Goal: Information Seeking & Learning: Learn about a topic

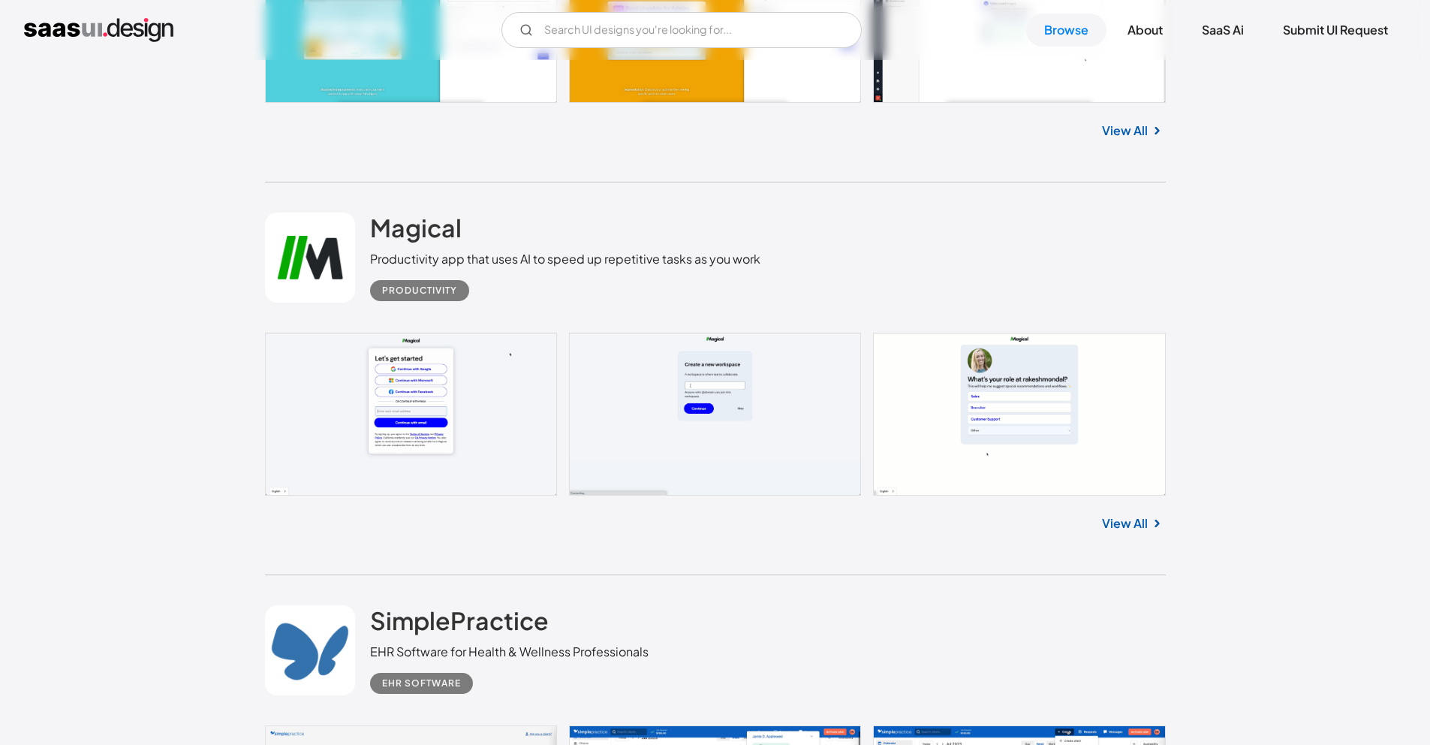
scroll to position [1633, 0]
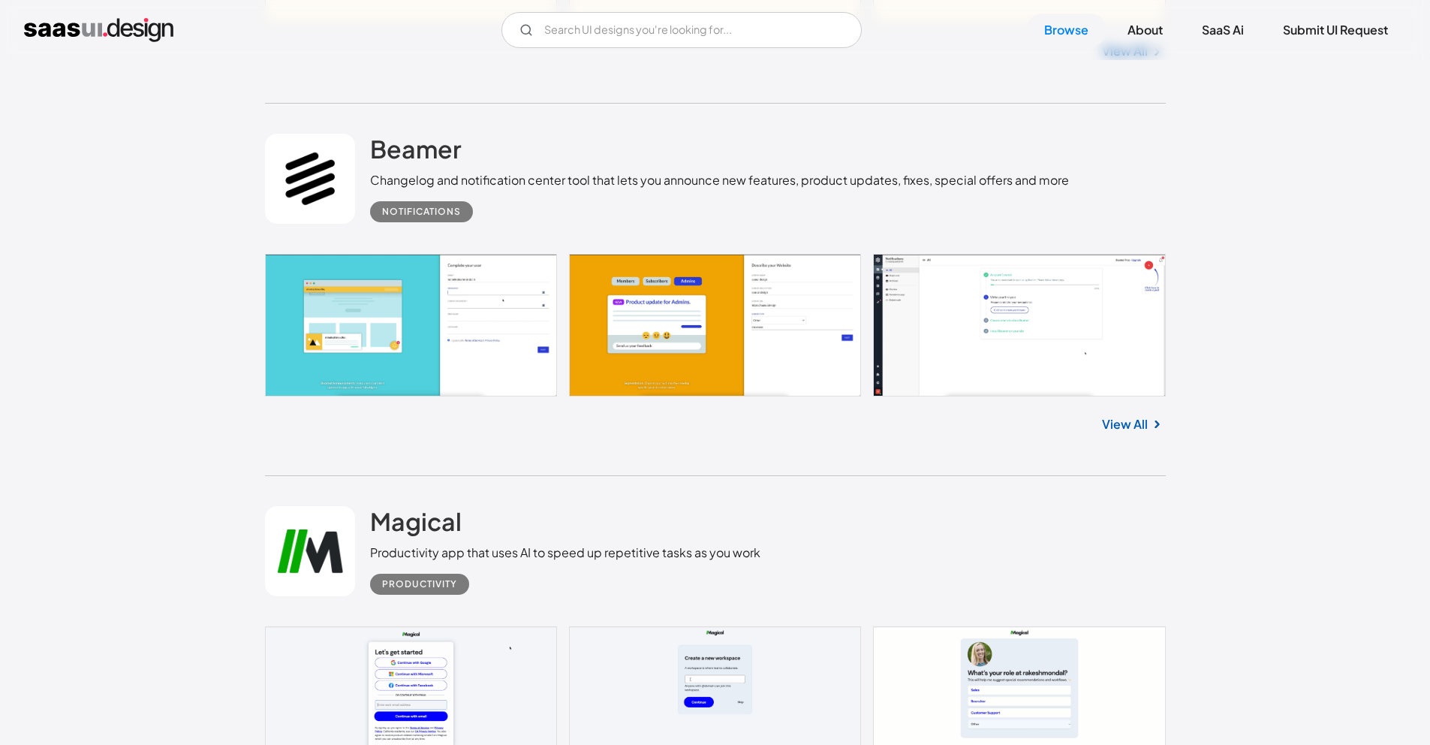
click at [114, 34] on img "home" at bounding box center [98, 30] width 149 height 24
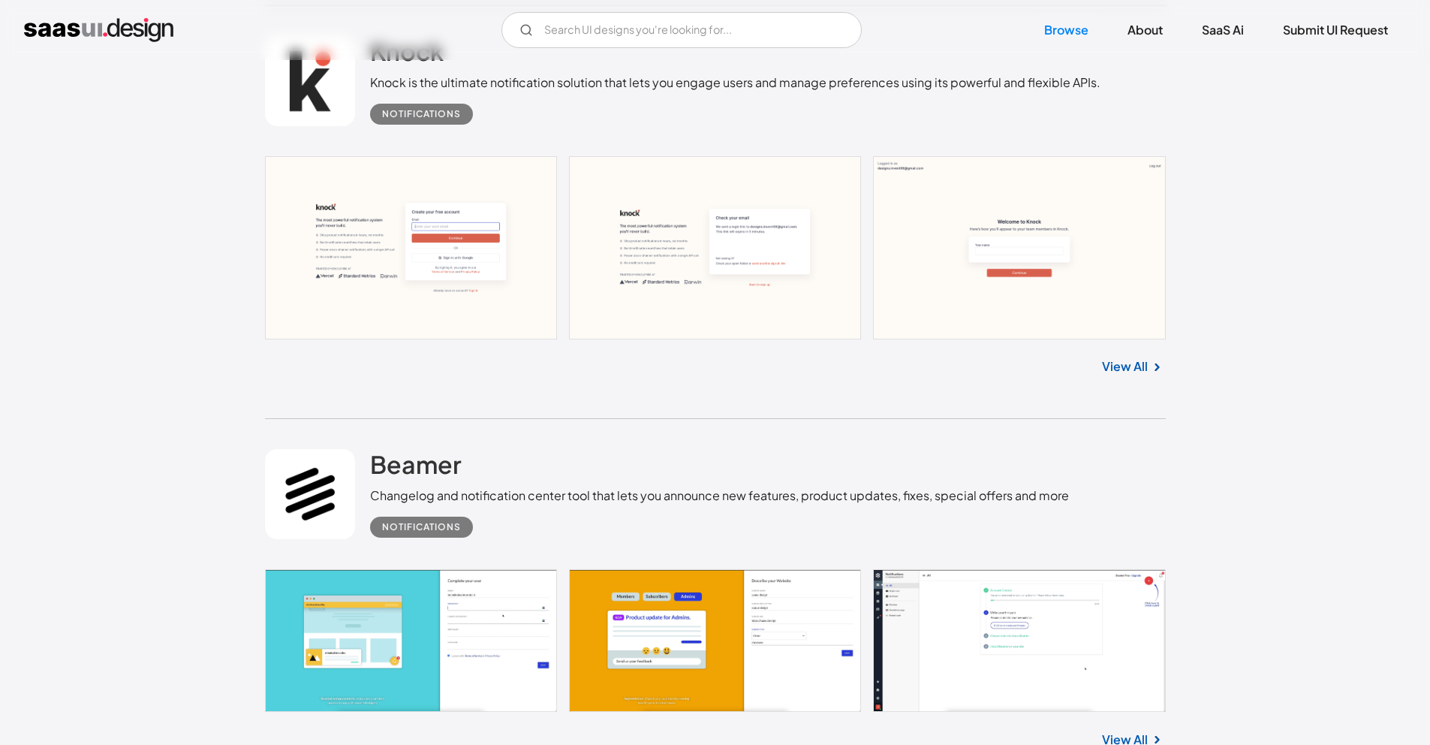
scroll to position [1185, 0]
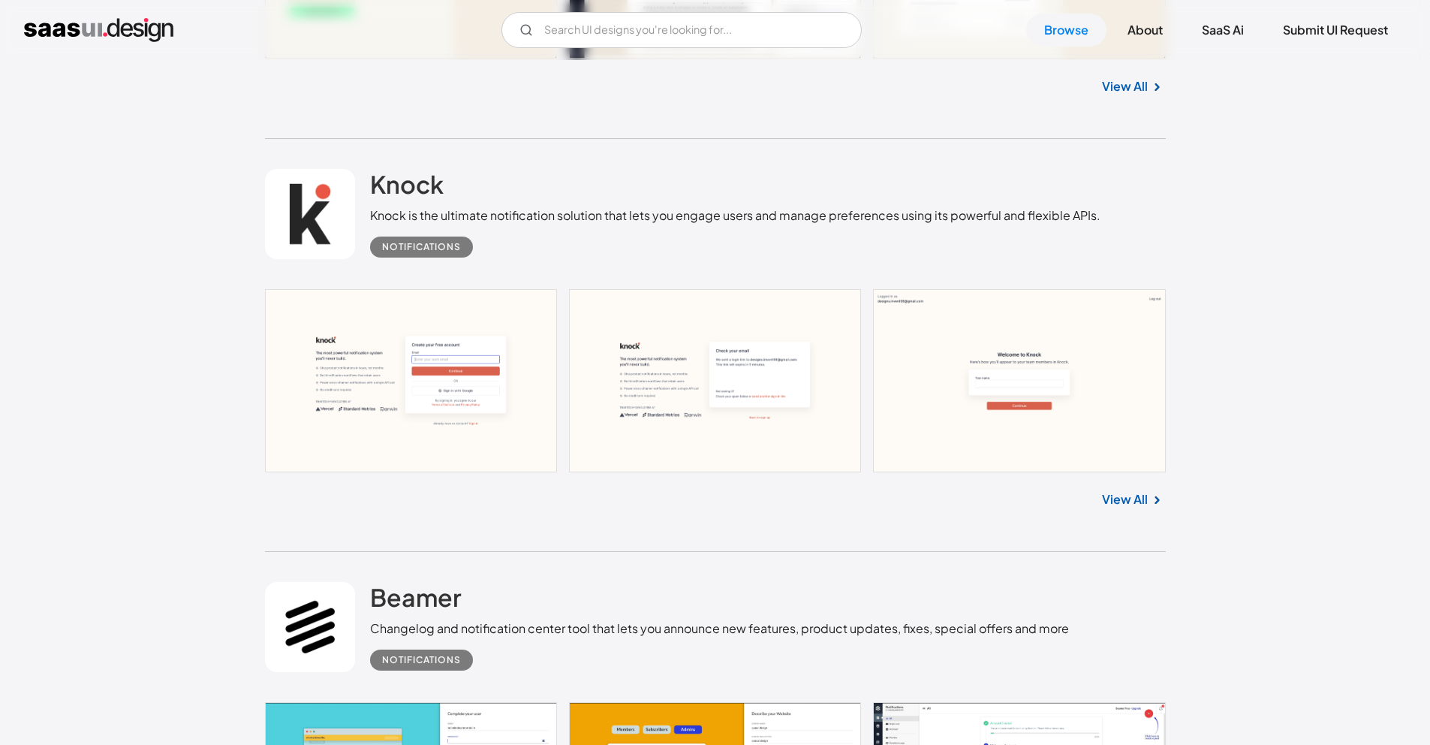
click at [452, 357] on link at bounding box center [715, 380] width 901 height 183
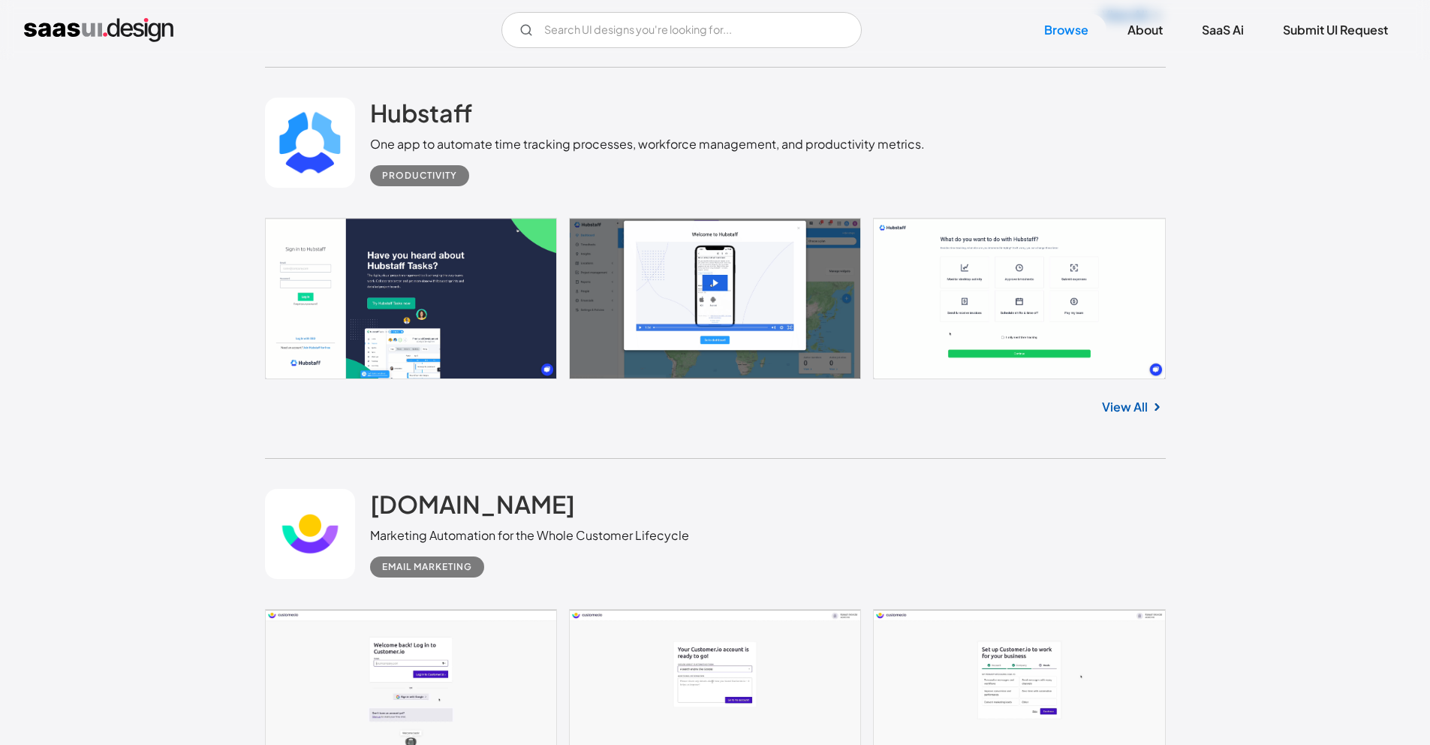
scroll to position [4107, 0]
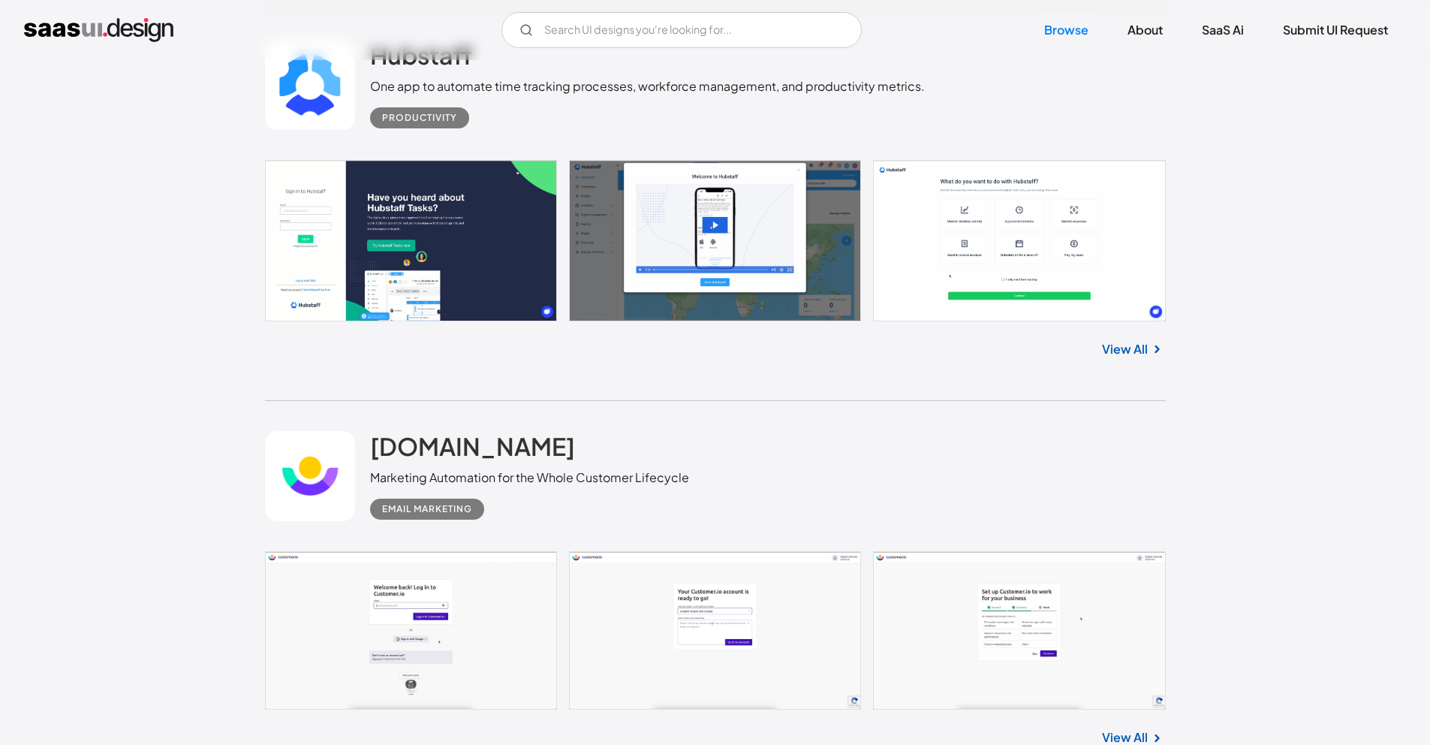
click at [389, 237] on link at bounding box center [715, 240] width 901 height 161
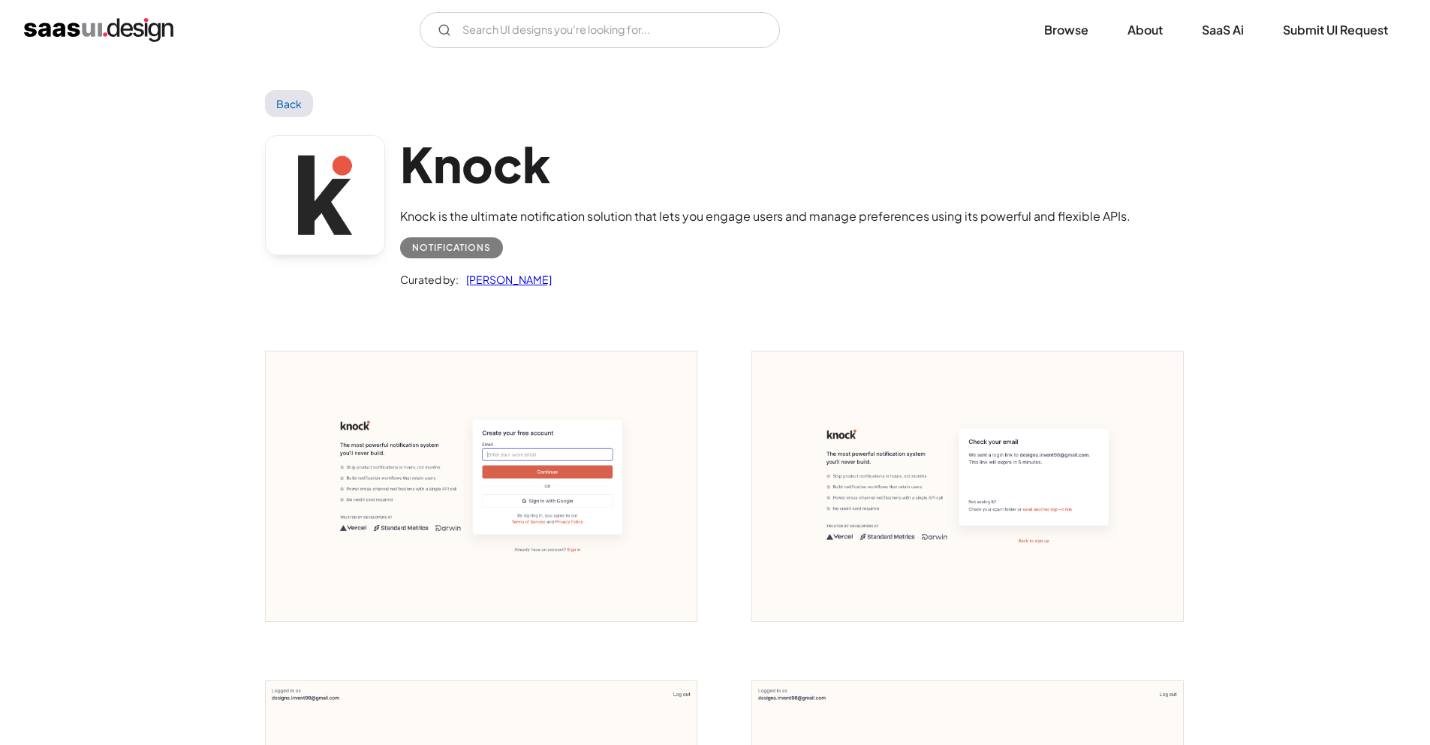
click at [488, 417] on img "open lightbox" at bounding box center [481, 485] width 431 height 269
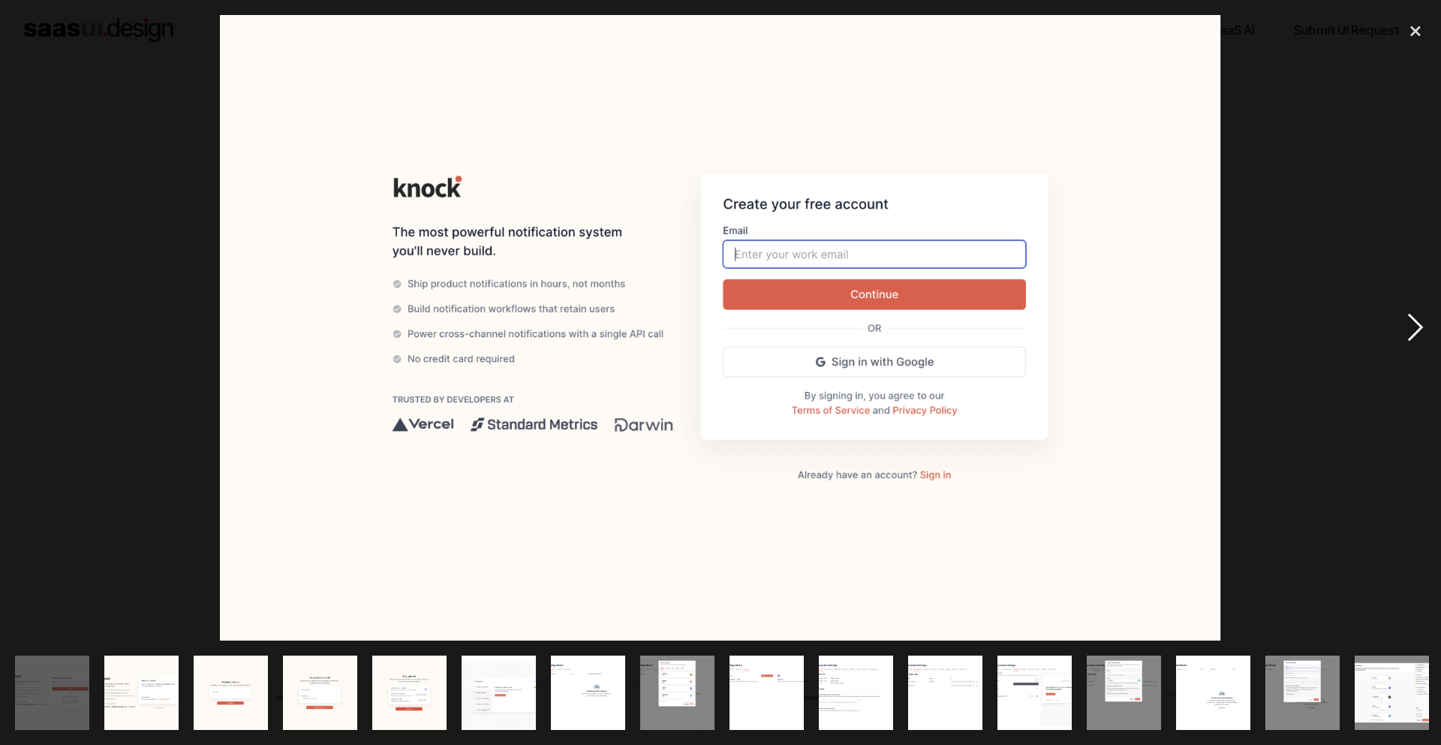
click at [1410, 330] on div "next image" at bounding box center [1415, 327] width 51 height 625
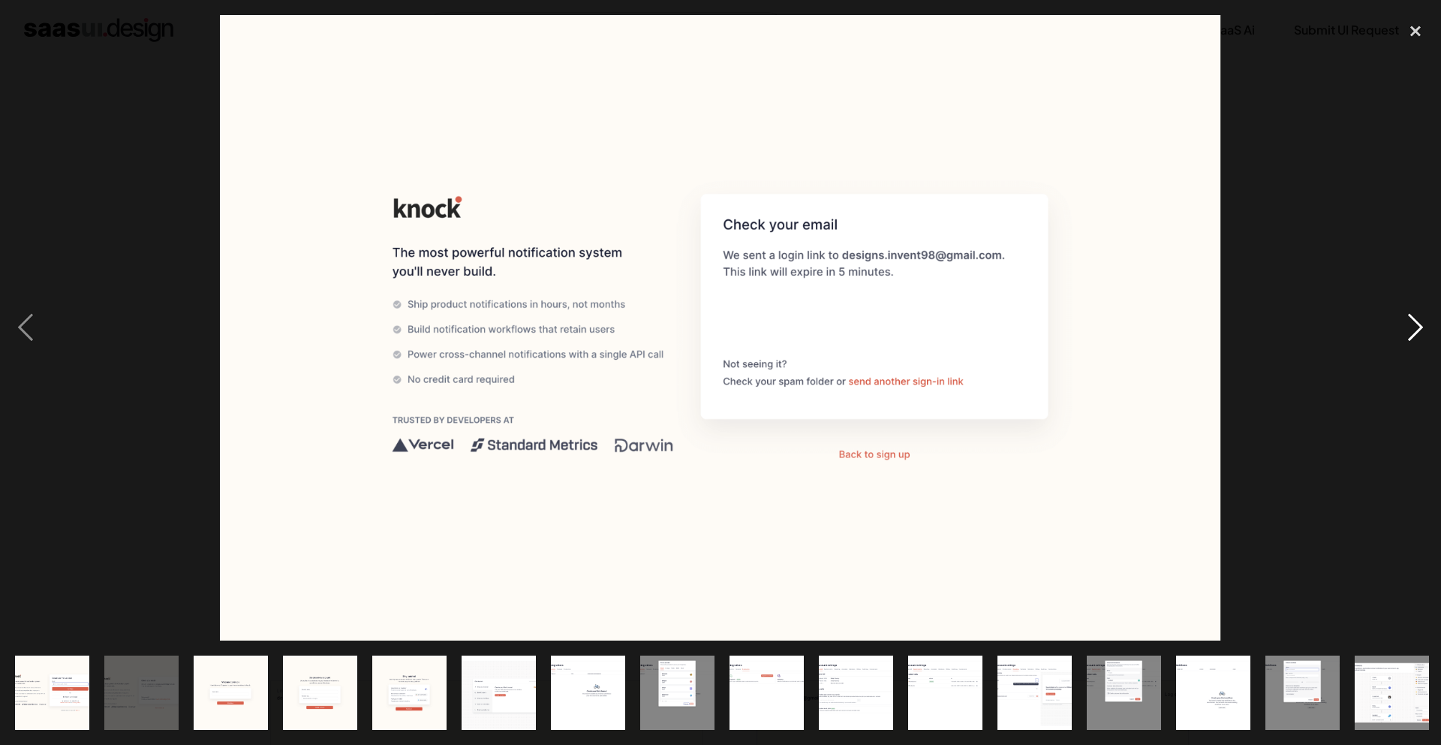
click at [1409, 330] on div "next image" at bounding box center [1415, 327] width 51 height 625
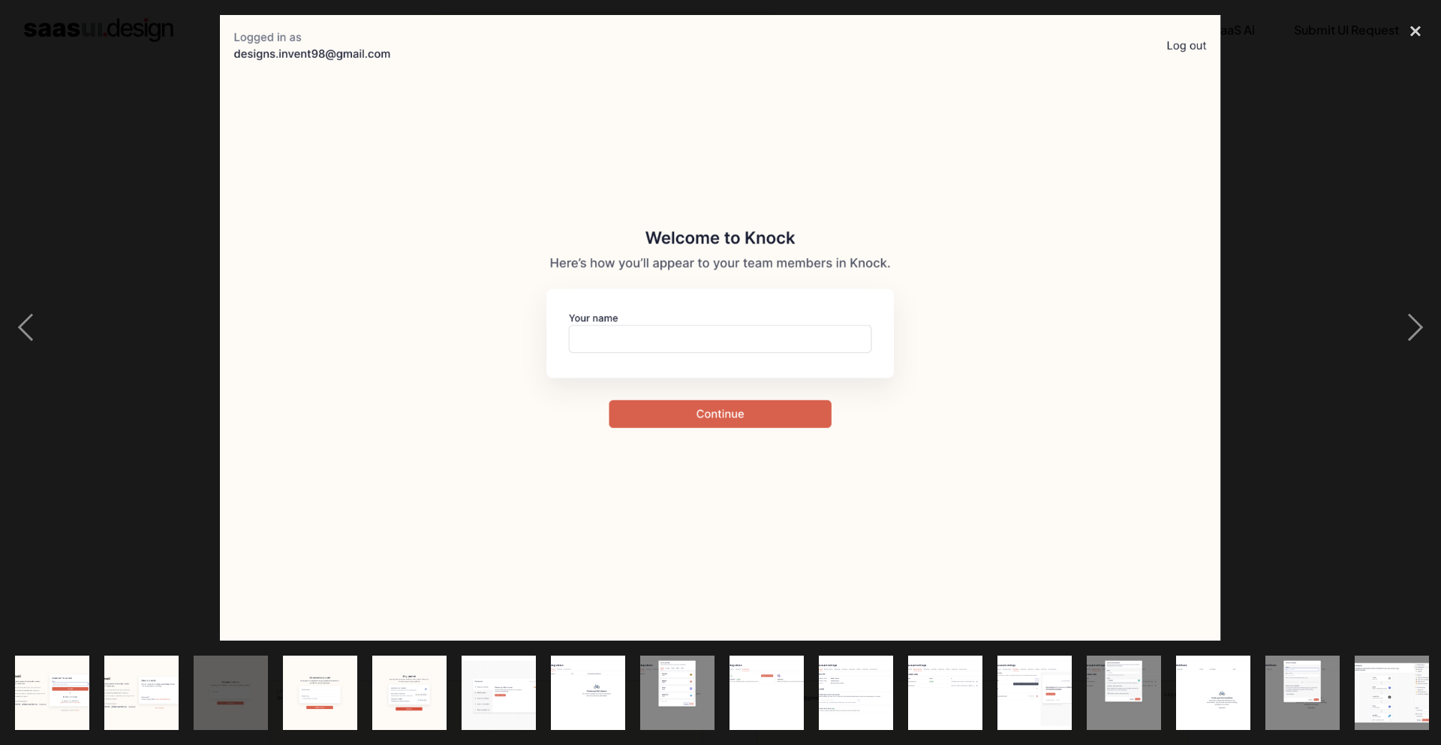
click at [1386, 209] on div at bounding box center [720, 327] width 1441 height 625
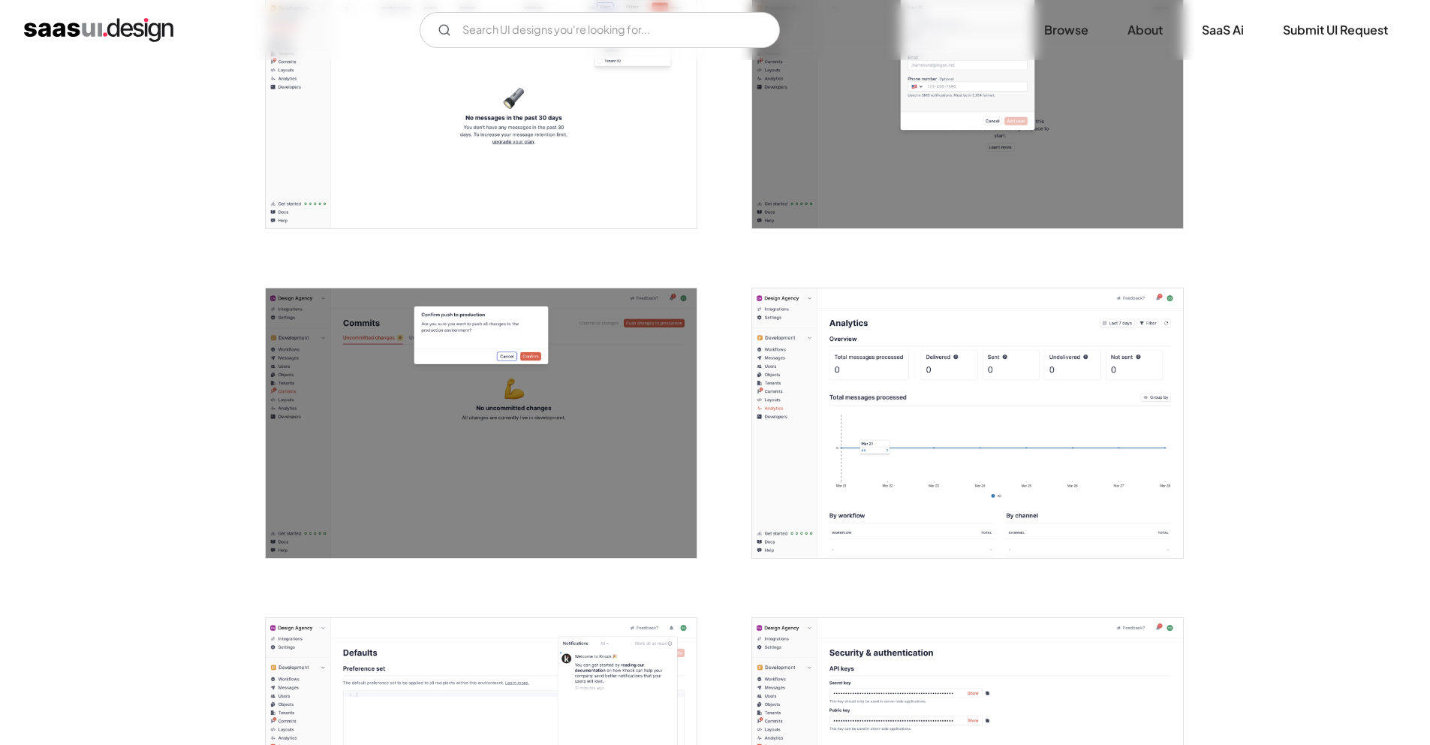
scroll to position [4043, 0]
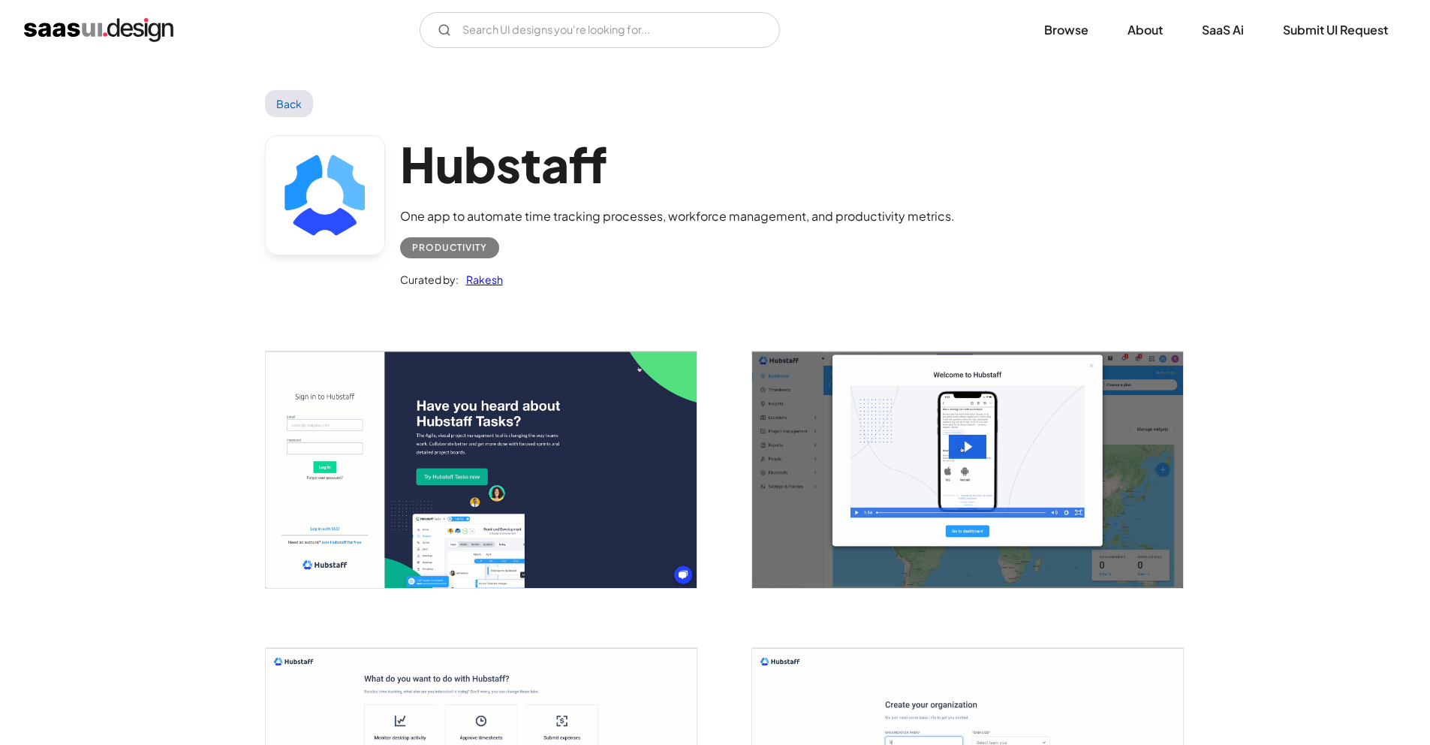
click at [932, 485] on img "open lightbox" at bounding box center [967, 469] width 431 height 236
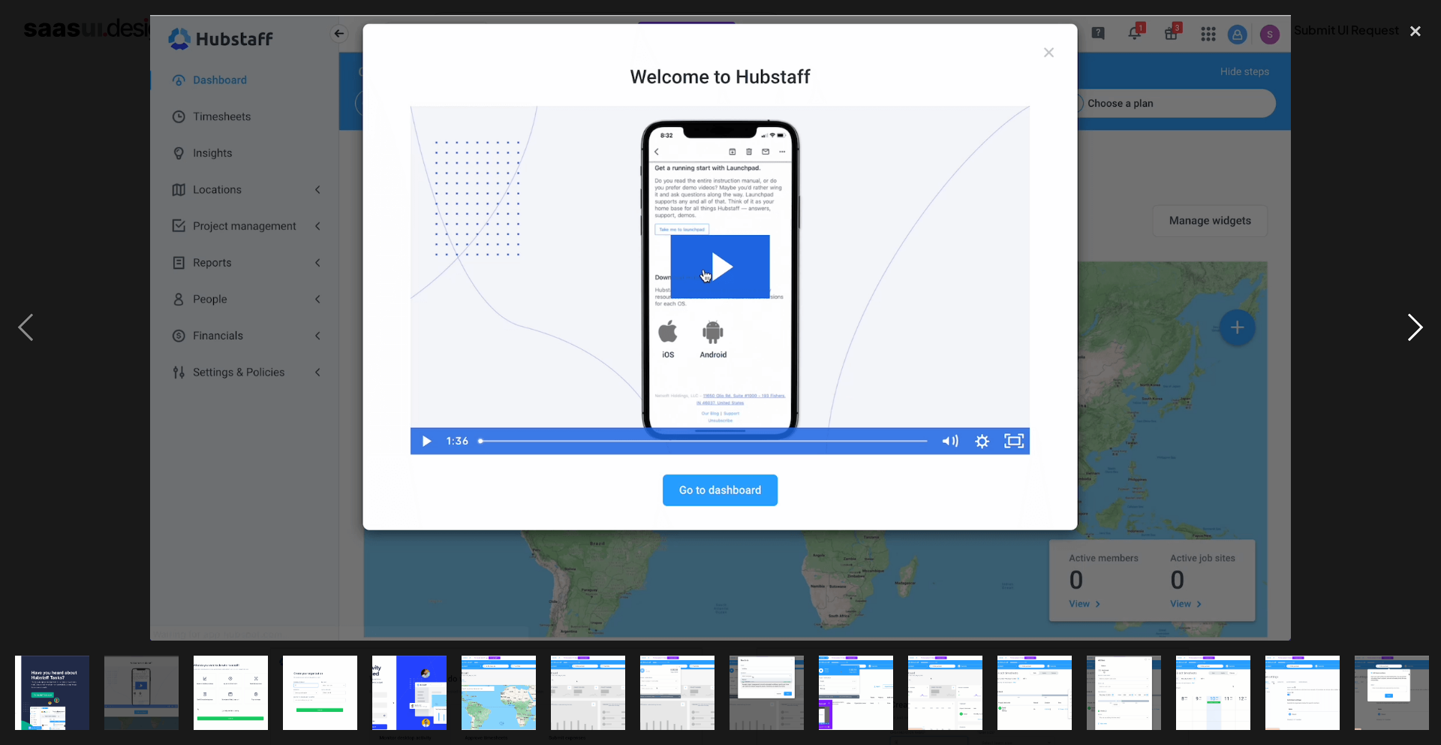
click at [1410, 334] on div "next image" at bounding box center [1415, 327] width 51 height 625
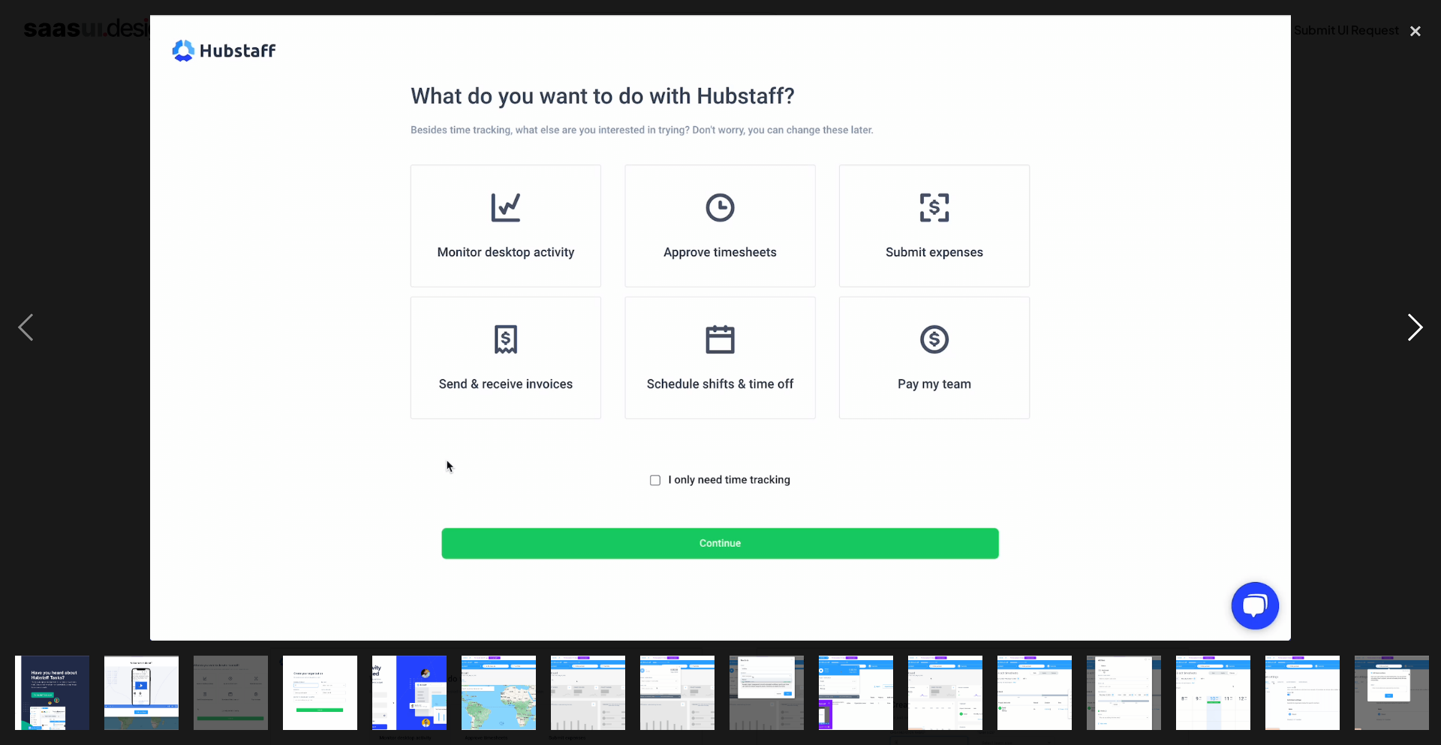
click at [1410, 334] on div "next image" at bounding box center [1415, 327] width 51 height 625
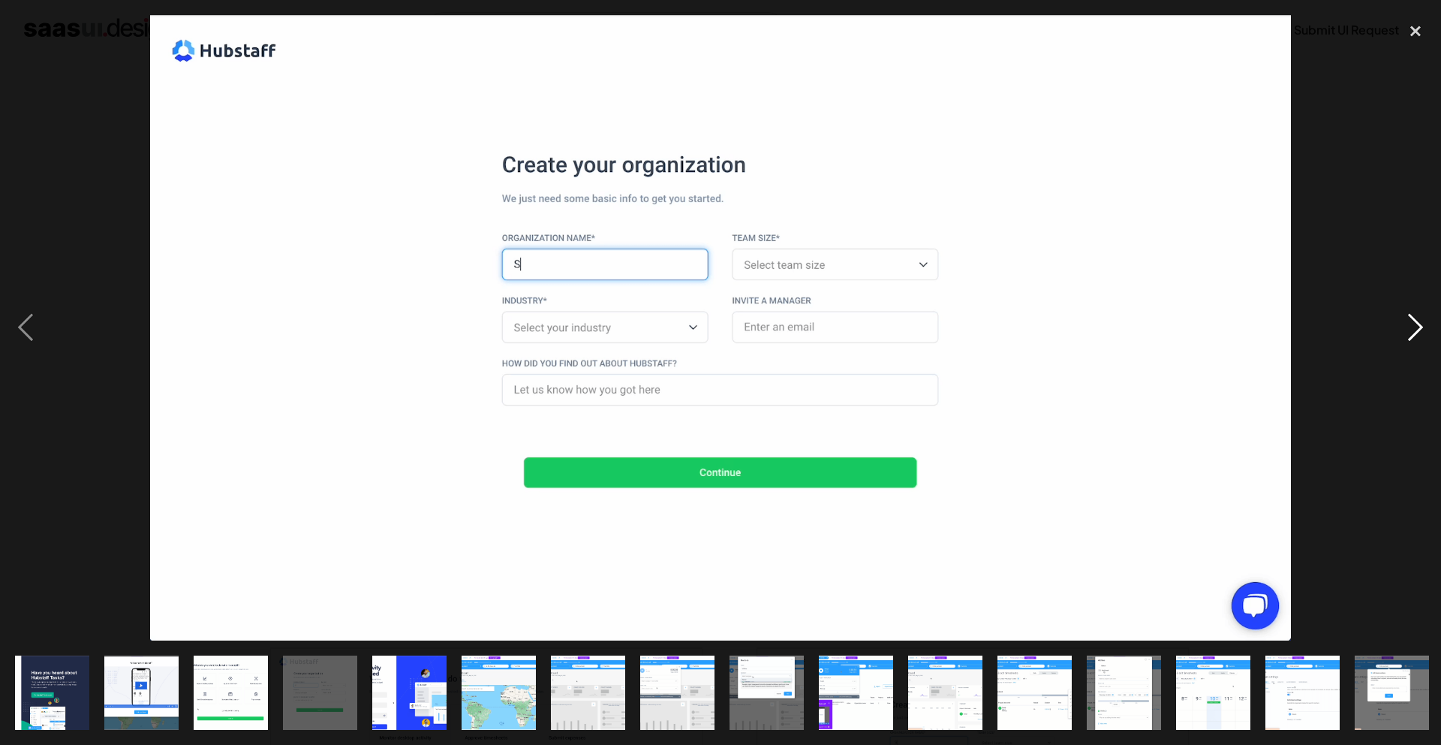
click at [1410, 334] on div "next image" at bounding box center [1415, 327] width 51 height 625
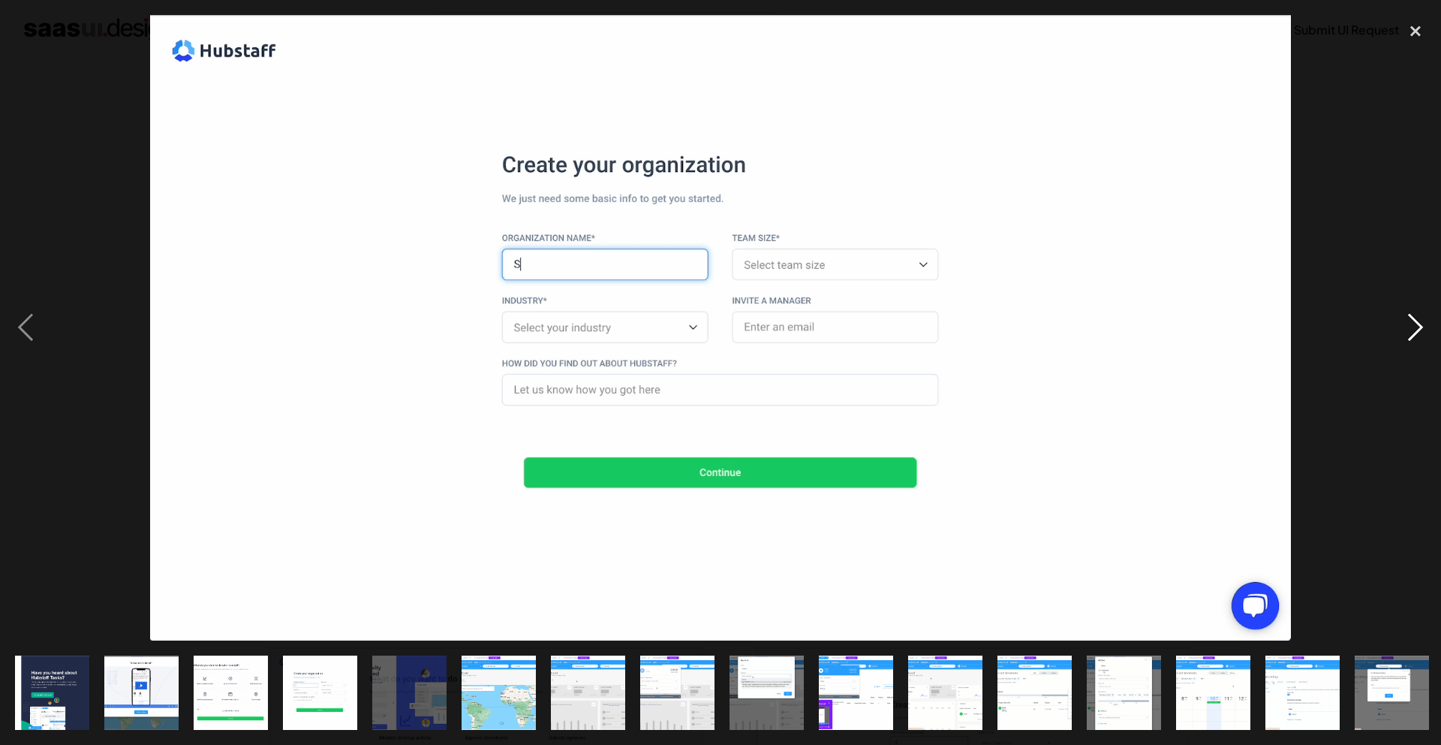
click at [1410, 334] on div "next image" at bounding box center [1415, 327] width 51 height 625
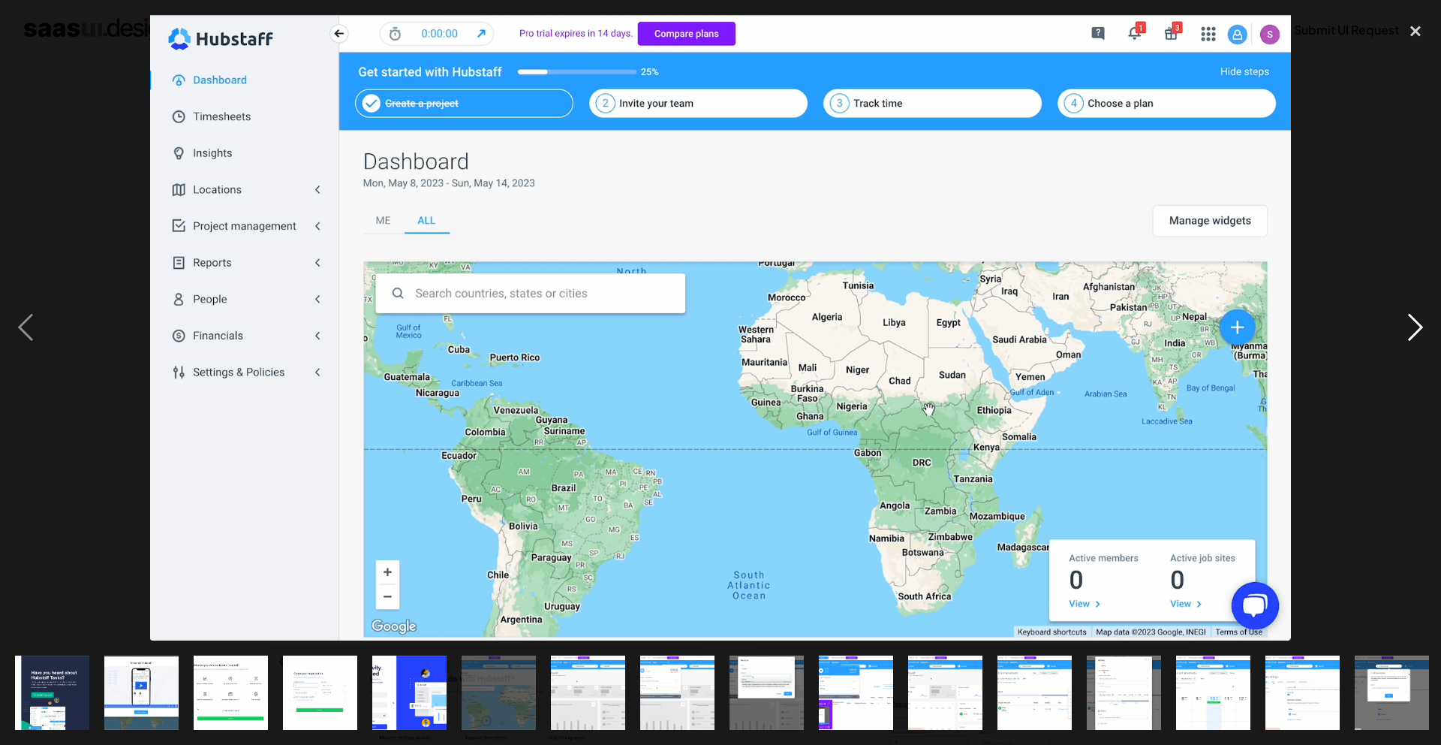
click at [1410, 334] on div "next image" at bounding box center [1415, 327] width 51 height 625
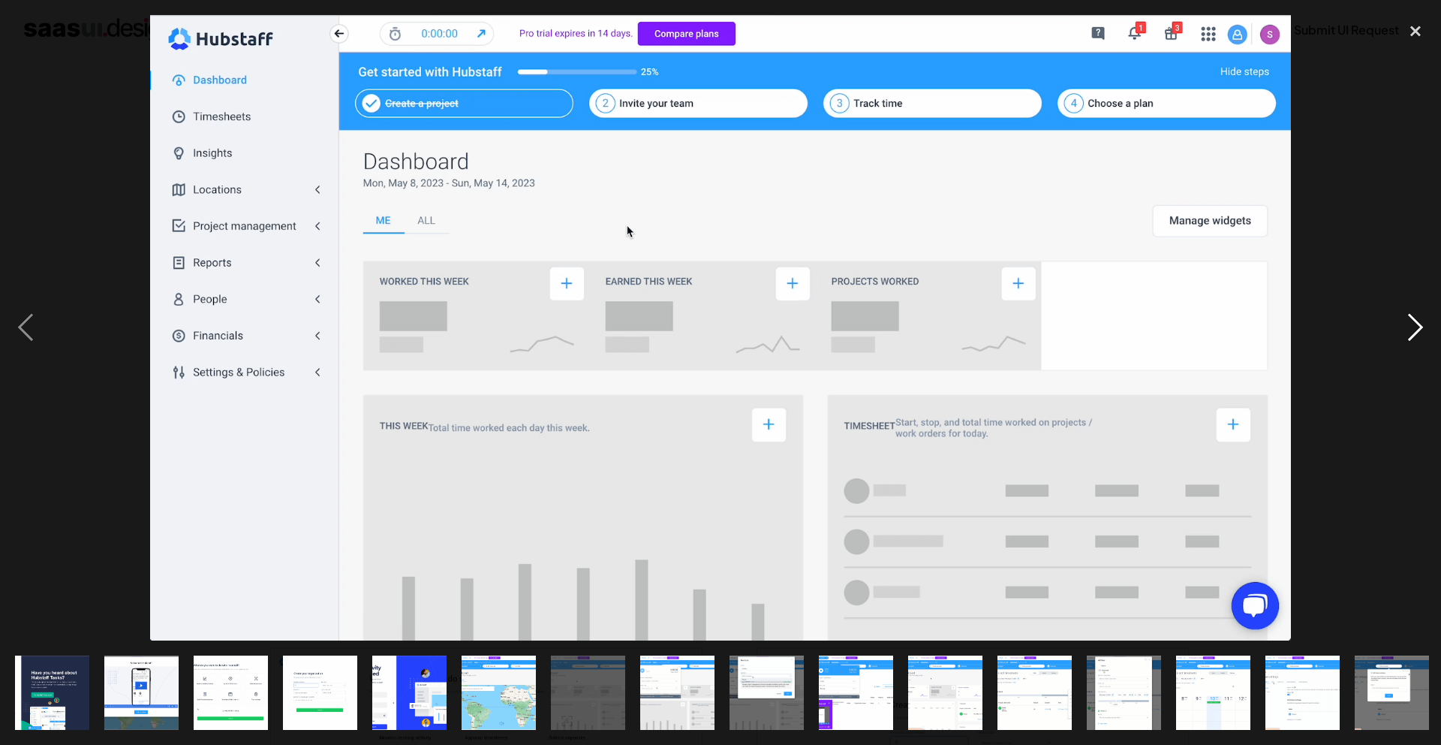
click at [1411, 335] on div "next image" at bounding box center [1415, 327] width 51 height 625
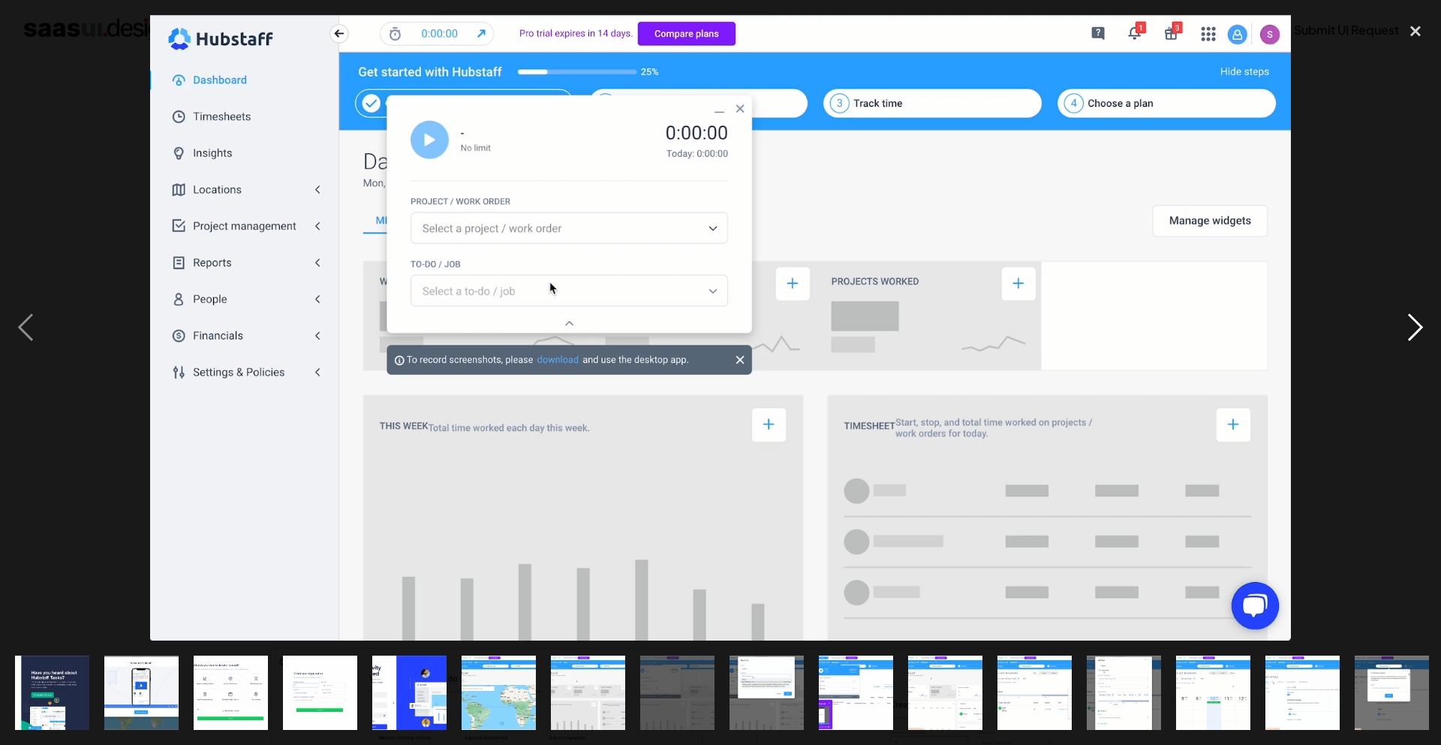
drag, startPoint x: 1392, startPoint y: 154, endPoint x: 1401, endPoint y: 134, distance: 21.5
click at [1392, 154] on div "next image" at bounding box center [1415, 327] width 51 height 625
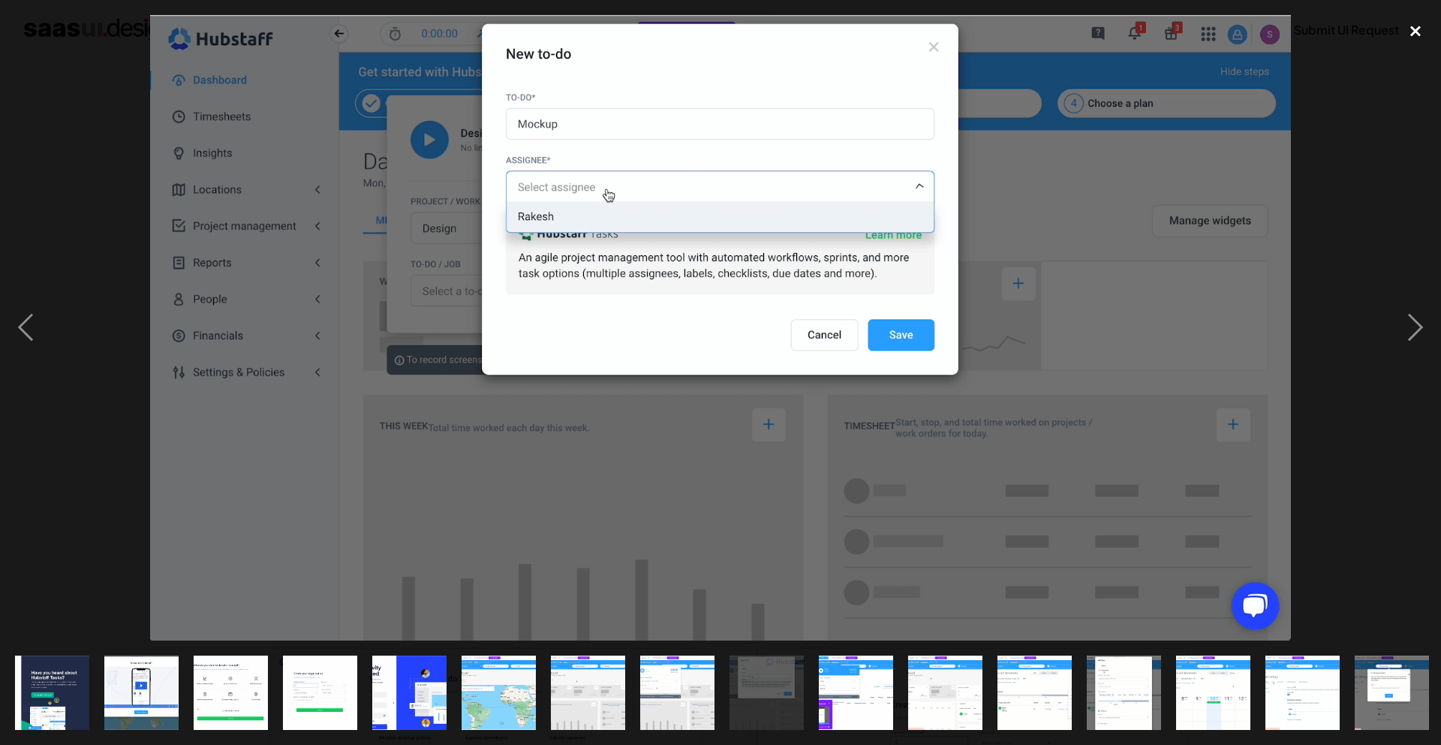
click at [1424, 38] on div "close lightbox" at bounding box center [1415, 31] width 51 height 33
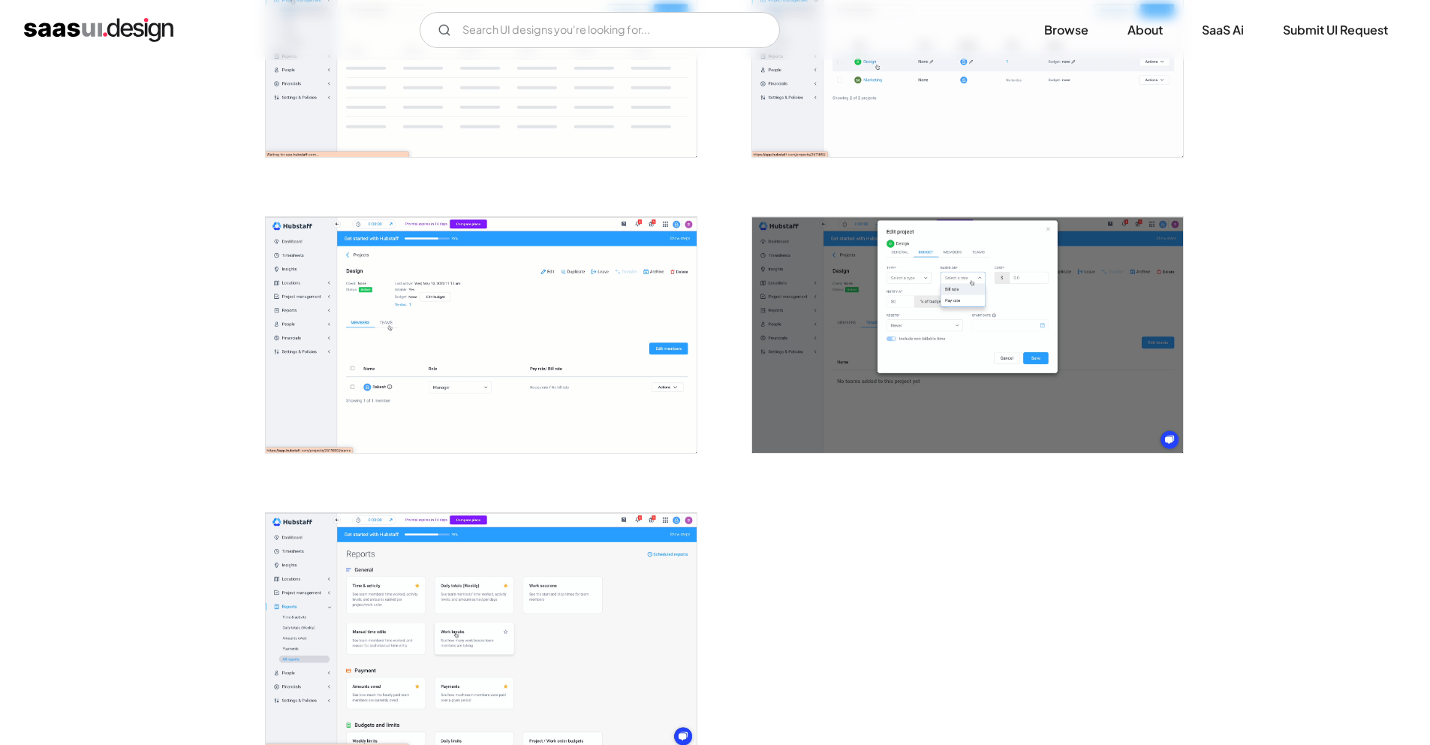
scroll to position [3421, 0]
